Goal: Transaction & Acquisition: Purchase product/service

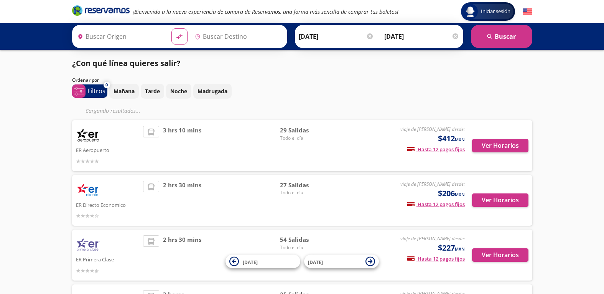
type input "[GEOGRAPHIC_DATA], [GEOGRAPHIC_DATA]"
type input "Central Autobuses Capu, [GEOGRAPHIC_DATA]"
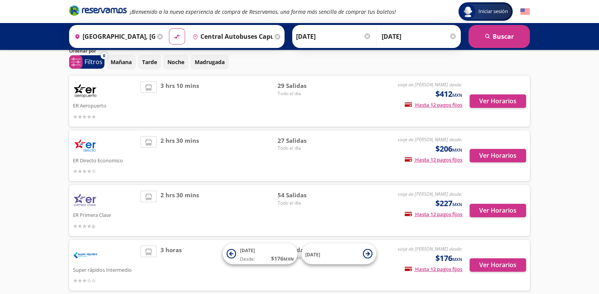
scroll to position [68, 0]
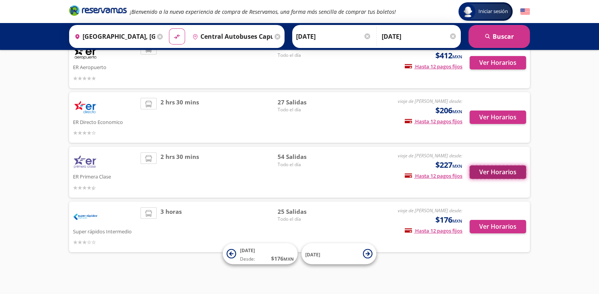
click at [518, 173] on button "Ver Horarios" at bounding box center [497, 171] width 56 height 13
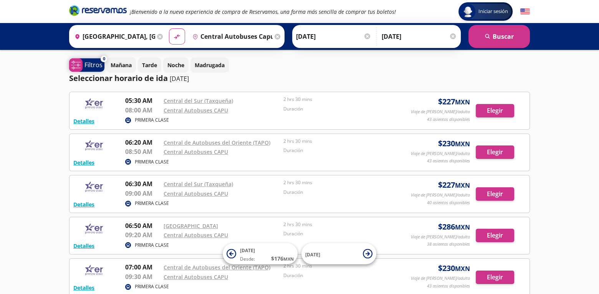
click at [78, 64] on icon "system-uicons:filtering" at bounding box center [76, 65] width 10 height 10
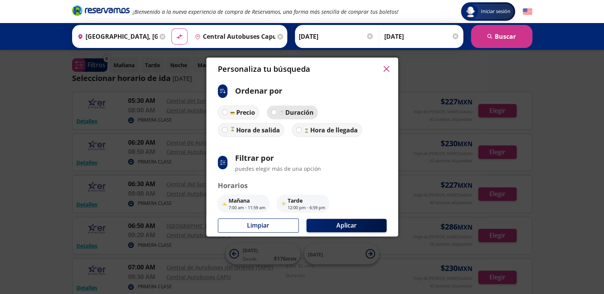
click at [285, 114] on p "Duración" at bounding box center [299, 112] width 28 height 9
click at [277, 114] on input "Duración" at bounding box center [274, 112] width 5 height 5
radio input "true"
click at [299, 205] on p "12:00 pm - 6:59 pm" at bounding box center [307, 208] width 38 height 7
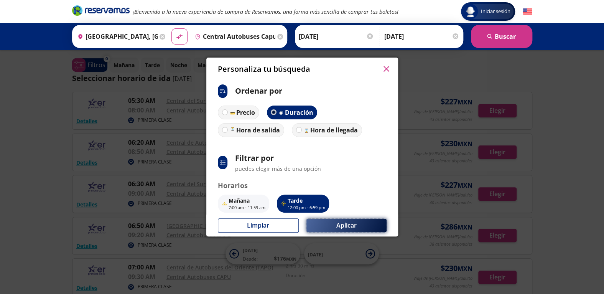
click at [323, 221] on button "Aplicar" at bounding box center [347, 225] width 80 height 13
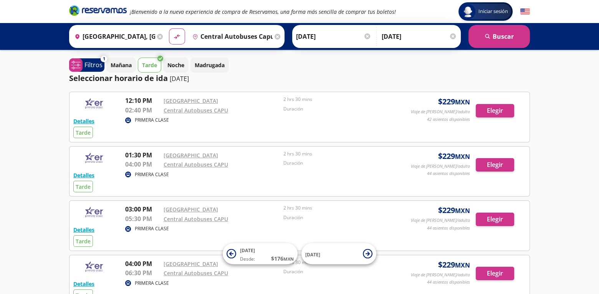
click at [150, 62] on p "Tarde" at bounding box center [149, 65] width 15 height 8
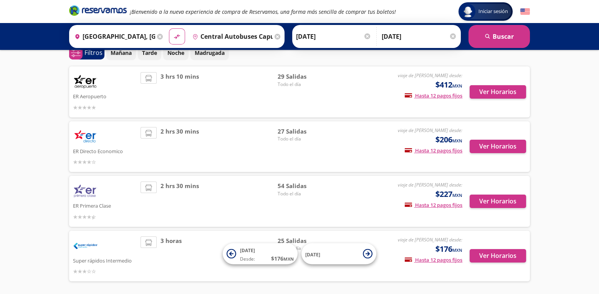
scroll to position [68, 0]
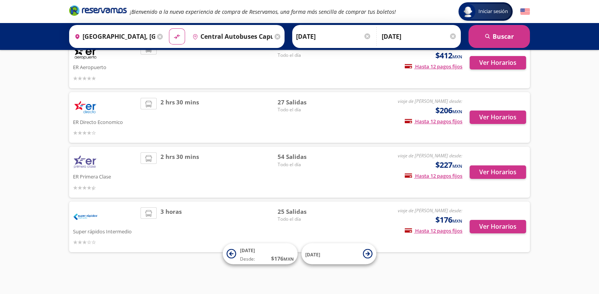
click at [84, 163] on img at bounding box center [85, 161] width 25 height 19
click at [504, 171] on button "Ver Horarios" at bounding box center [497, 171] width 56 height 13
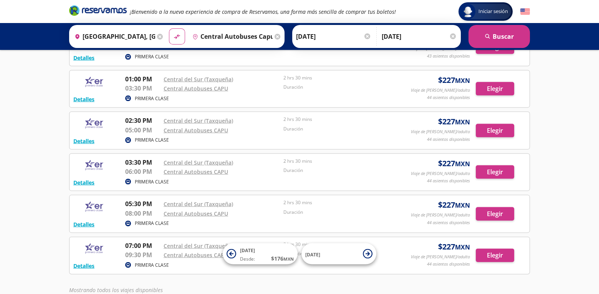
scroll to position [2023, 0]
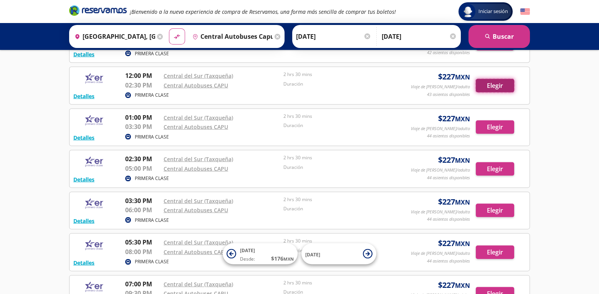
click at [501, 79] on button "Elegir" at bounding box center [494, 85] width 38 height 13
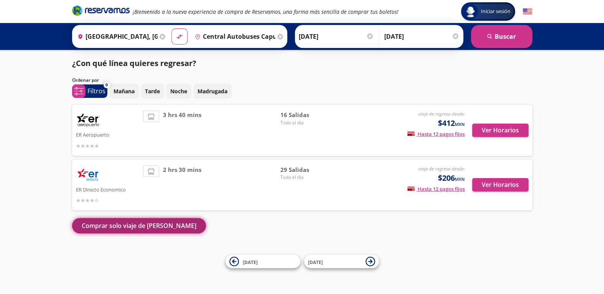
click at [129, 224] on button "Comprar solo viaje de [PERSON_NAME]" at bounding box center [139, 225] width 134 height 15
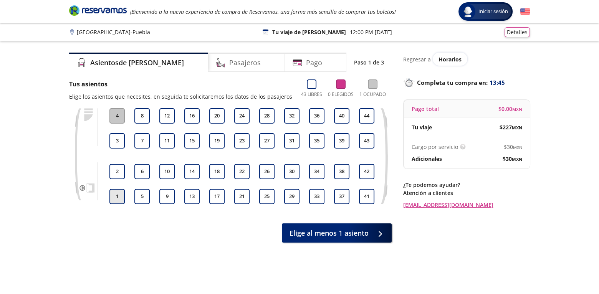
click at [120, 196] on button "1" at bounding box center [116, 196] width 15 height 15
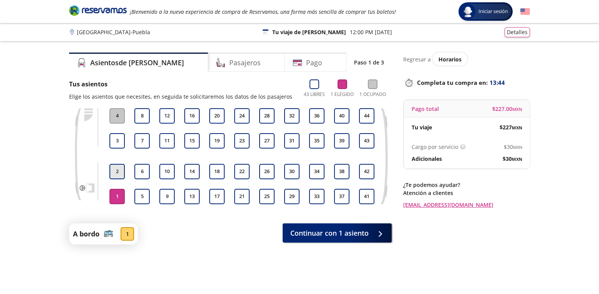
click at [122, 176] on button "2" at bounding box center [116, 171] width 15 height 15
click at [117, 206] on div "1 2 3 4 5 6 7 8 9 10 11 12 13 14 15 16 17 18 19 20 21 22 23 24 25 26 27 28 29 3…" at bounding box center [230, 161] width 322 height 107
click at [118, 193] on button "1" at bounding box center [116, 196] width 15 height 15
click at [116, 169] on button "2" at bounding box center [116, 171] width 15 height 15
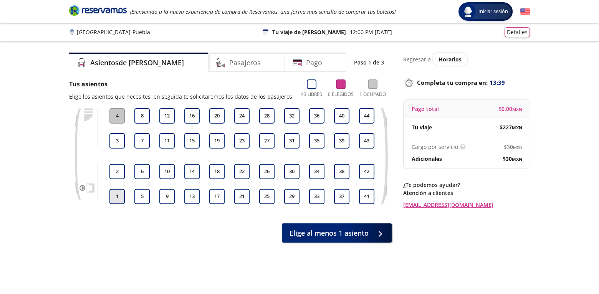
click at [111, 193] on button "1" at bounding box center [116, 196] width 15 height 15
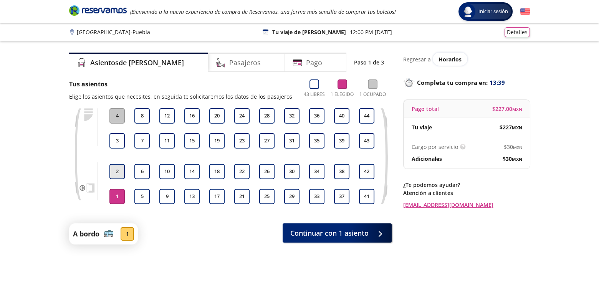
click at [119, 175] on button "2" at bounding box center [116, 171] width 15 height 15
click at [113, 191] on button "1" at bounding box center [116, 196] width 15 height 15
click at [121, 173] on button "2" at bounding box center [116, 171] width 15 height 15
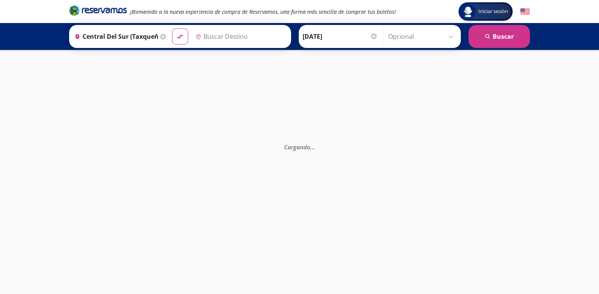
type input "Central Autobuses Capu, [GEOGRAPHIC_DATA]"
